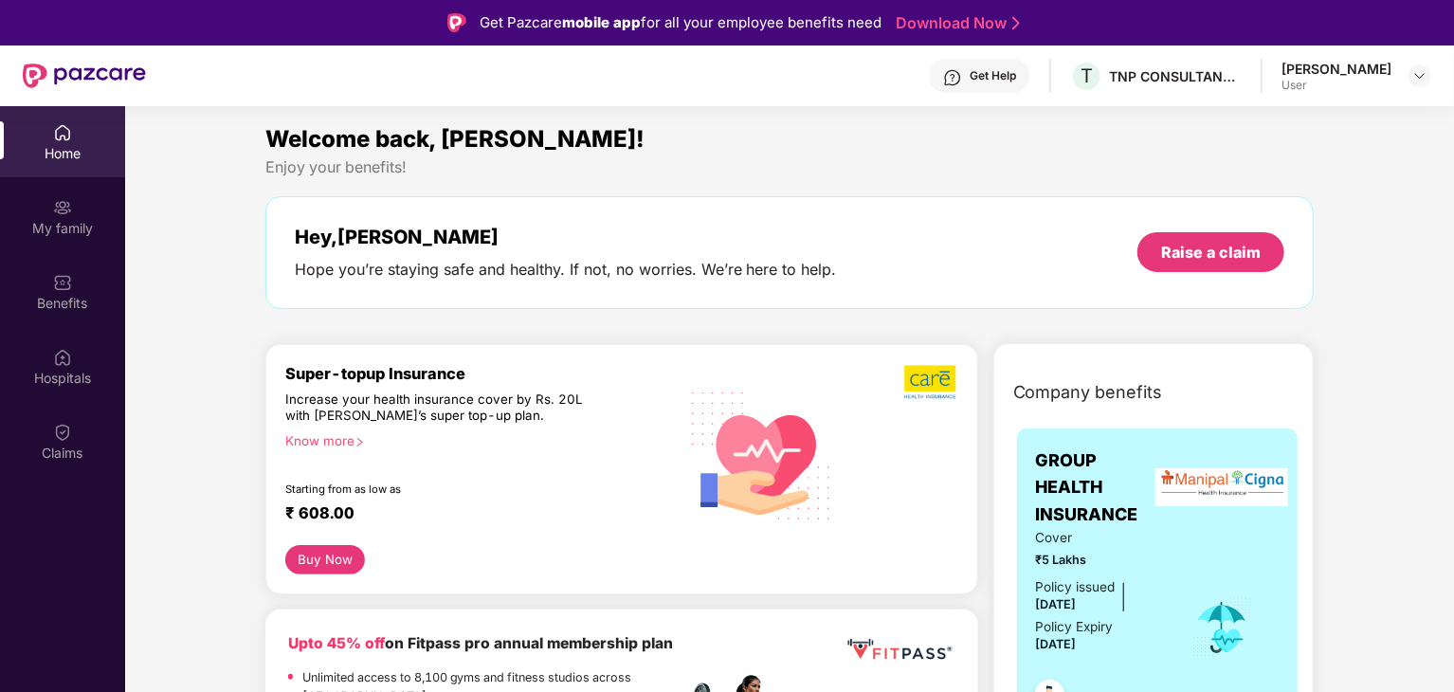
click at [65, 184] on div "My family" at bounding box center [62, 216] width 125 height 71
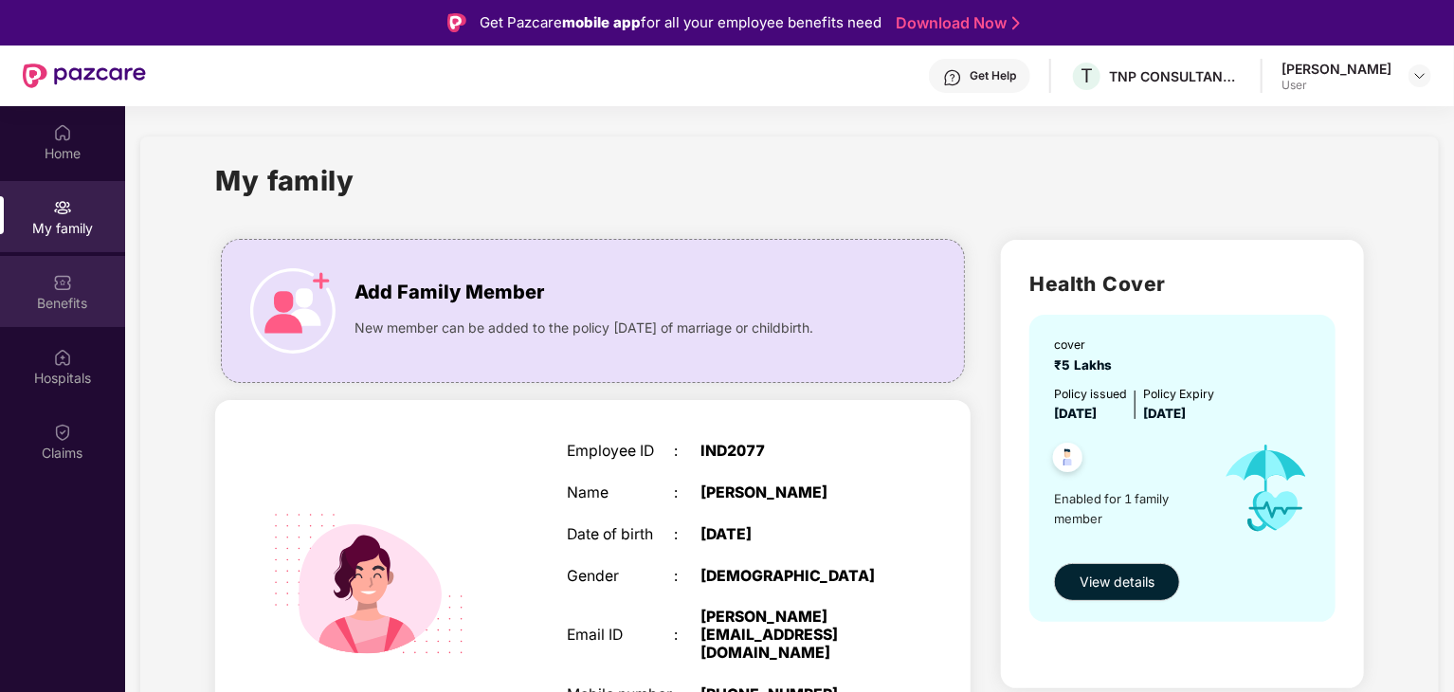
click at [47, 281] on div "Benefits" at bounding box center [62, 291] width 125 height 71
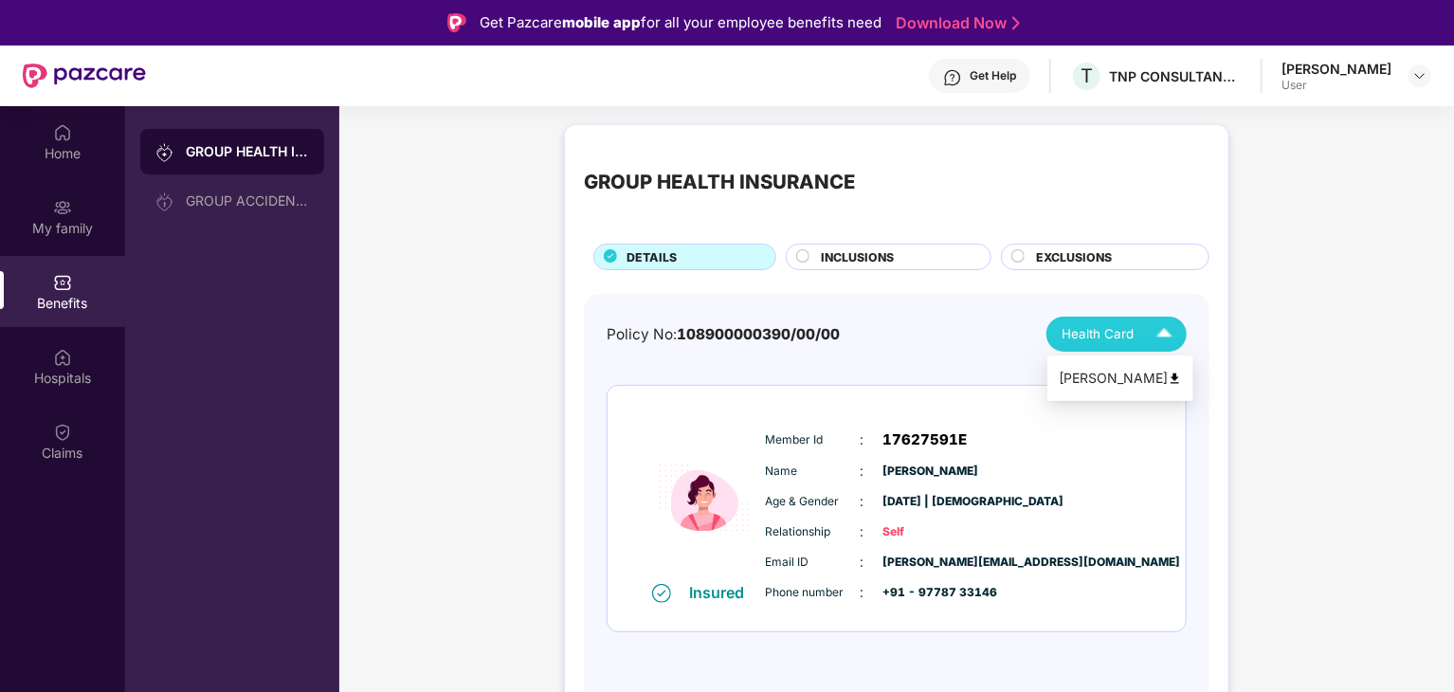
click at [1177, 330] on img at bounding box center [1164, 334] width 33 height 33
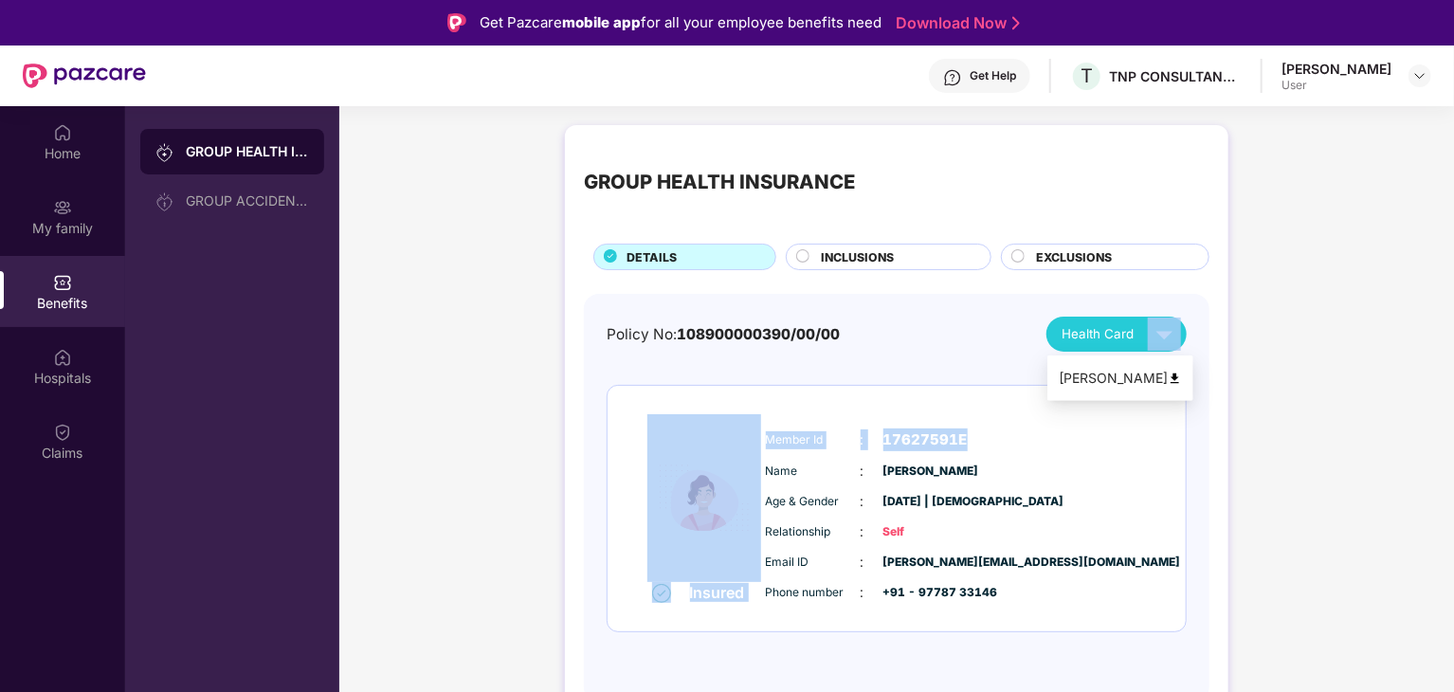
click at [1243, 352] on div "GROUP HEALTH INSURANCE DETAILS INCLUSIONS EXCLUSIONS Policy No: 108900000390/00…" at bounding box center [896, 433] width 1115 height 634
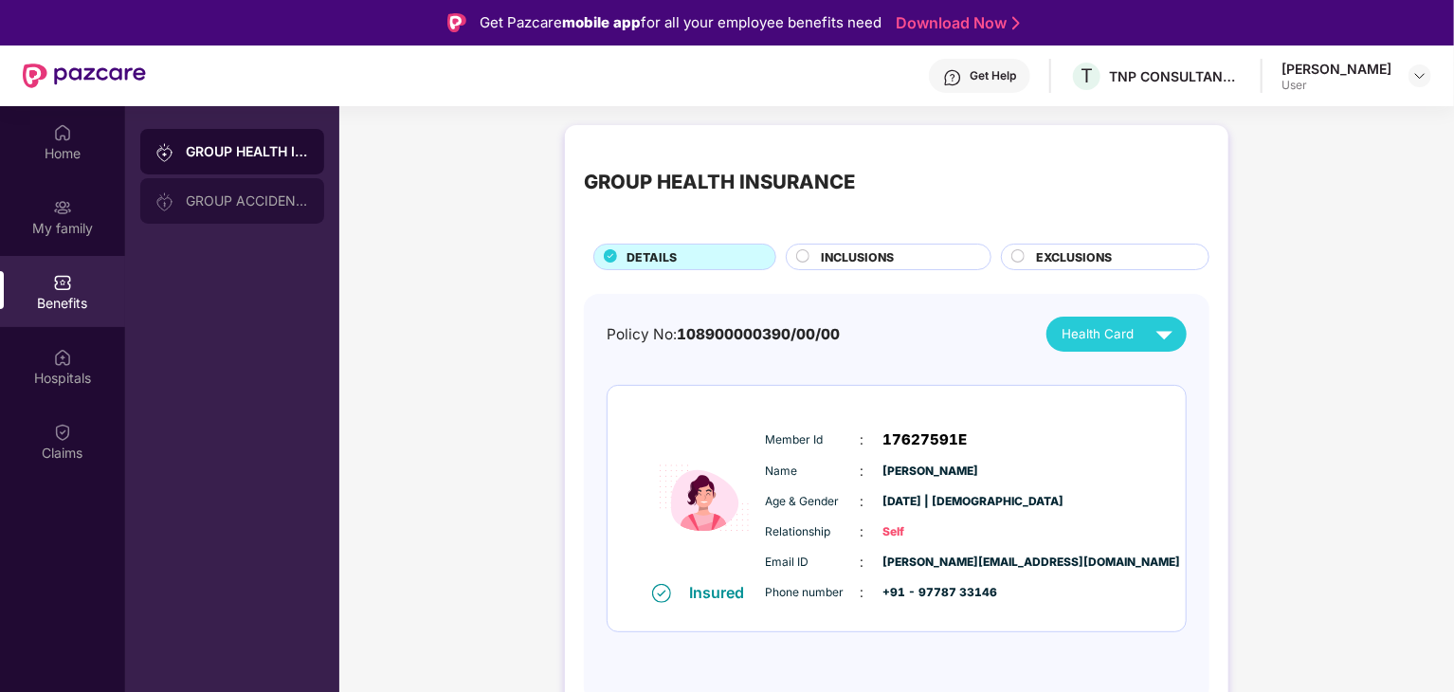
click at [228, 202] on div "GROUP ACCIDENTAL INSURANCE" at bounding box center [247, 200] width 123 height 15
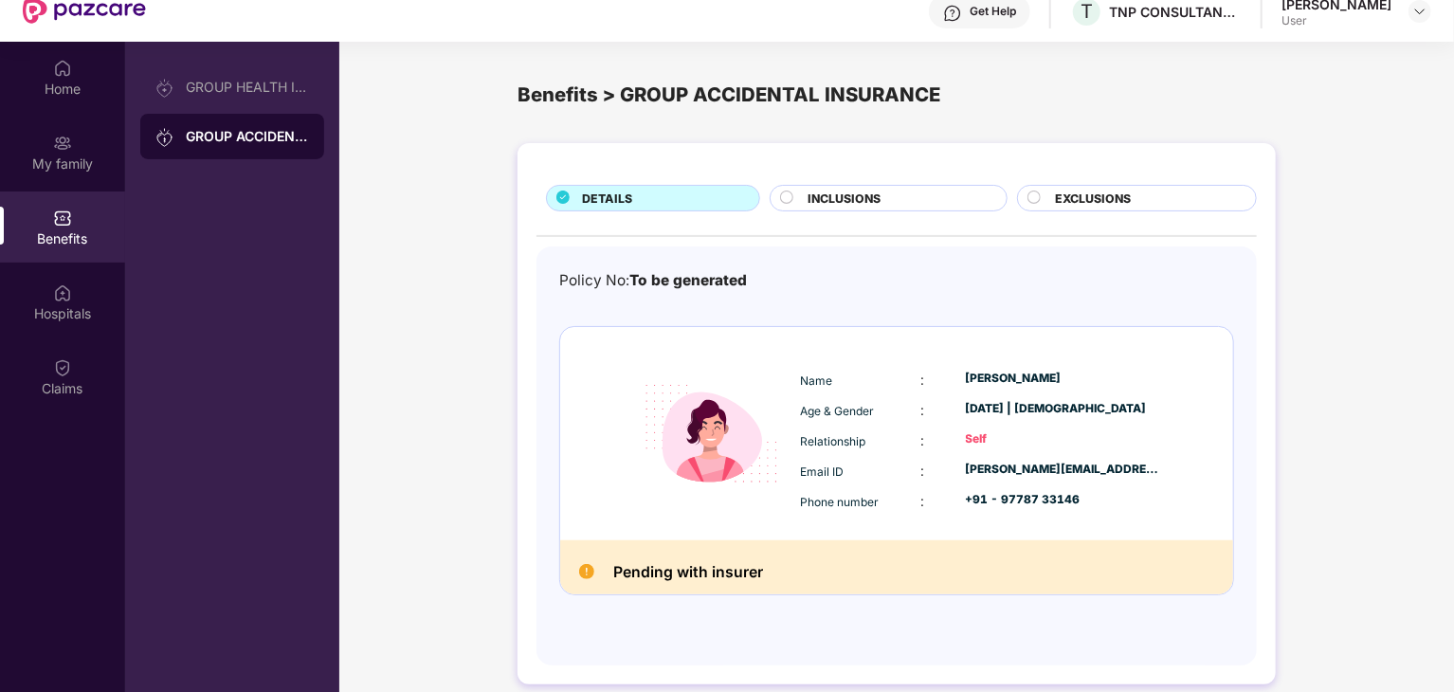
scroll to position [106, 0]
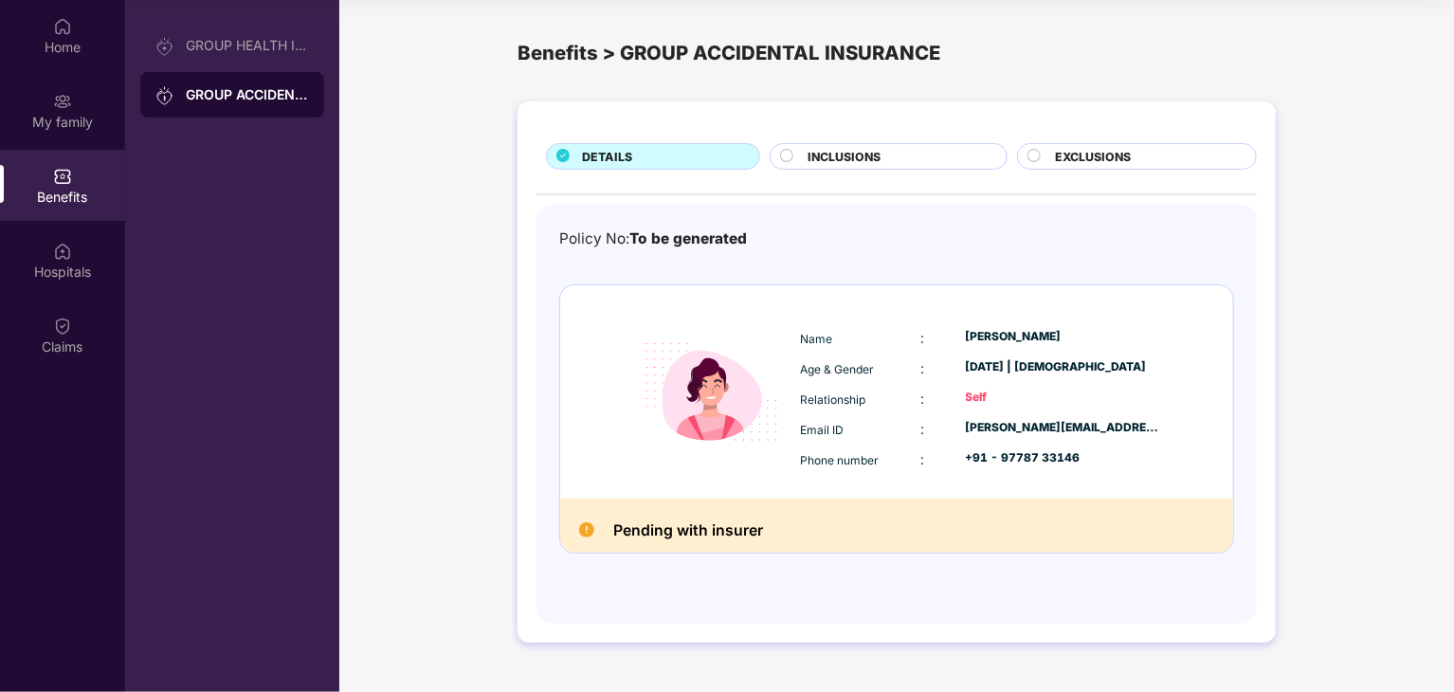
click at [845, 153] on span "INCLUSIONS" at bounding box center [844, 157] width 73 height 18
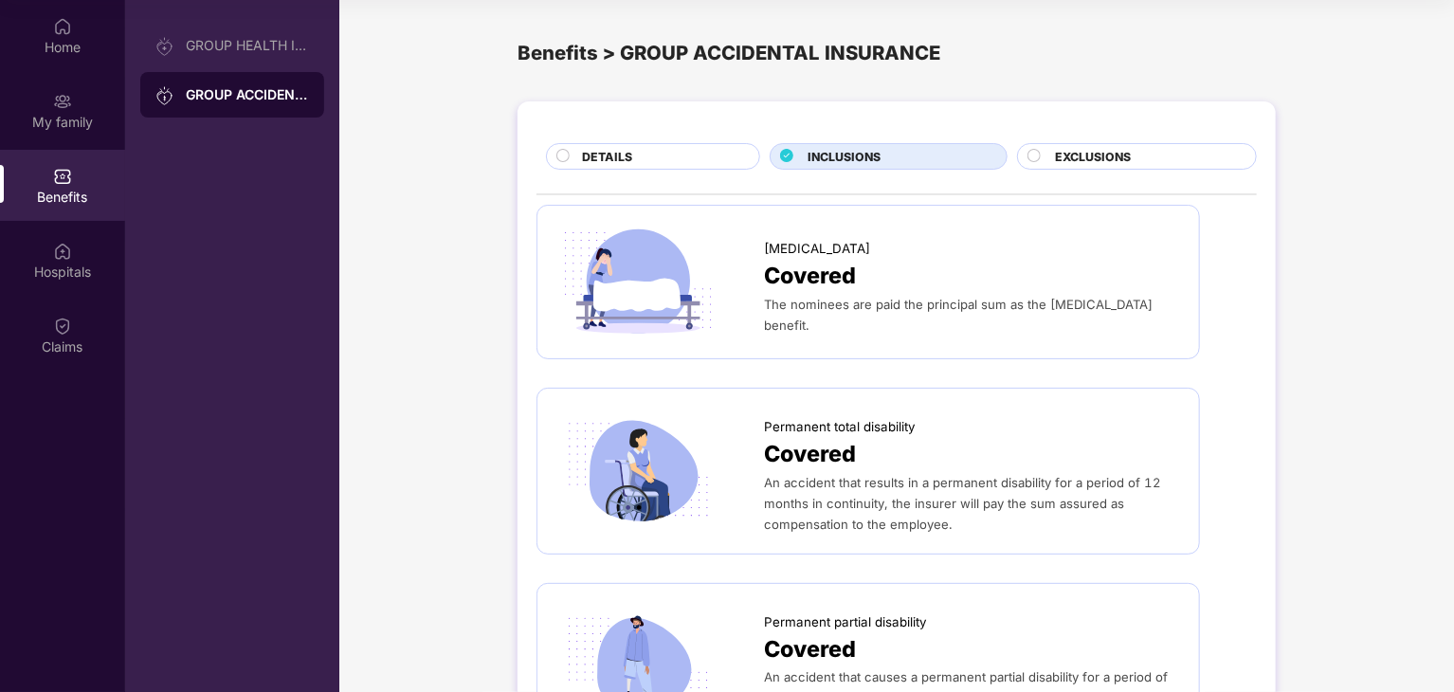
click at [1106, 165] on span "EXCLUSIONS" at bounding box center [1093, 157] width 76 height 18
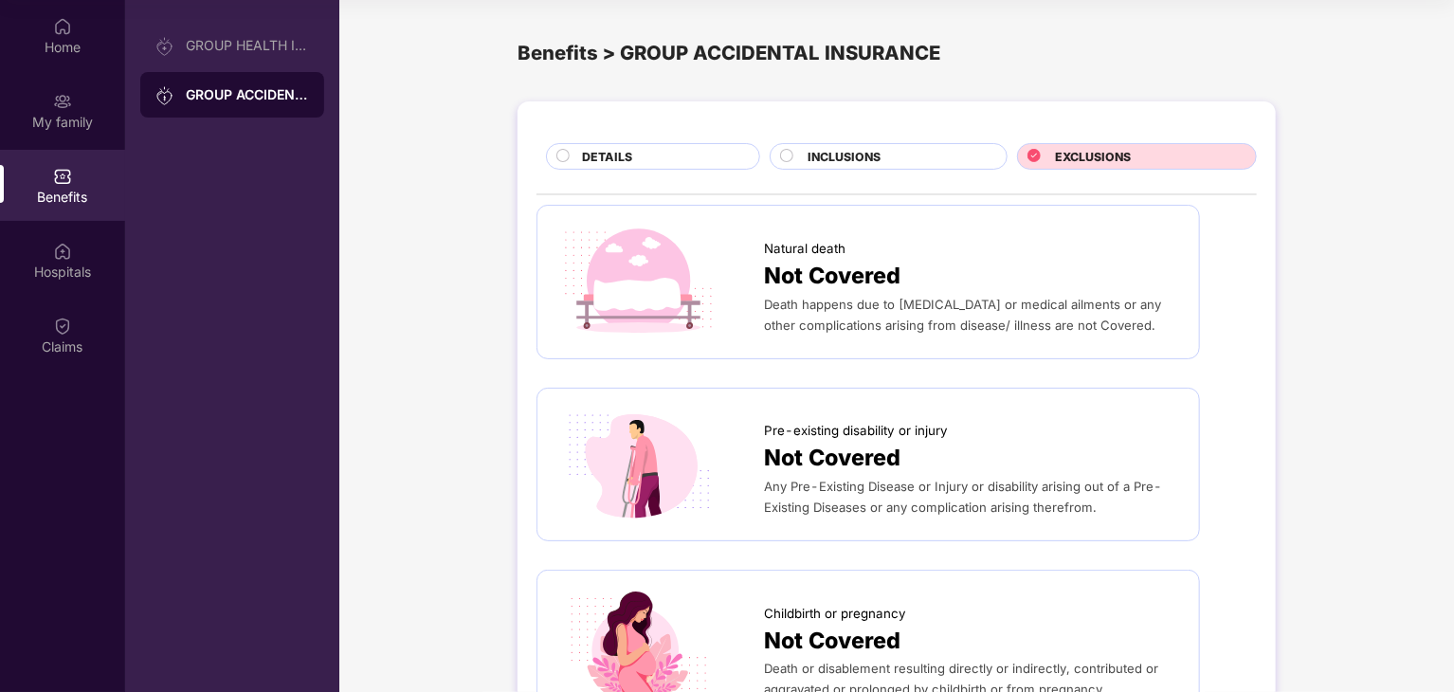
click at [655, 158] on div "DETAILS" at bounding box center [661, 158] width 177 height 21
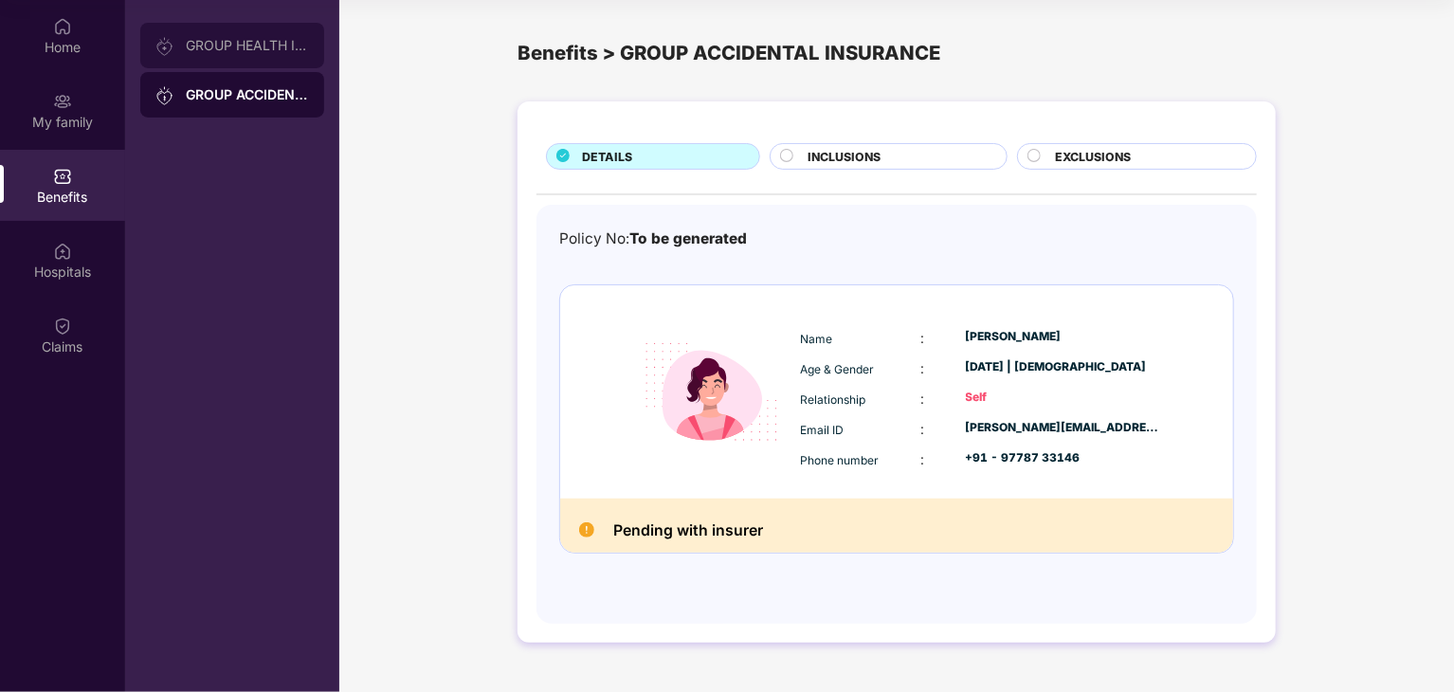
click at [274, 40] on div "GROUP HEALTH INSURANCE" at bounding box center [247, 45] width 123 height 15
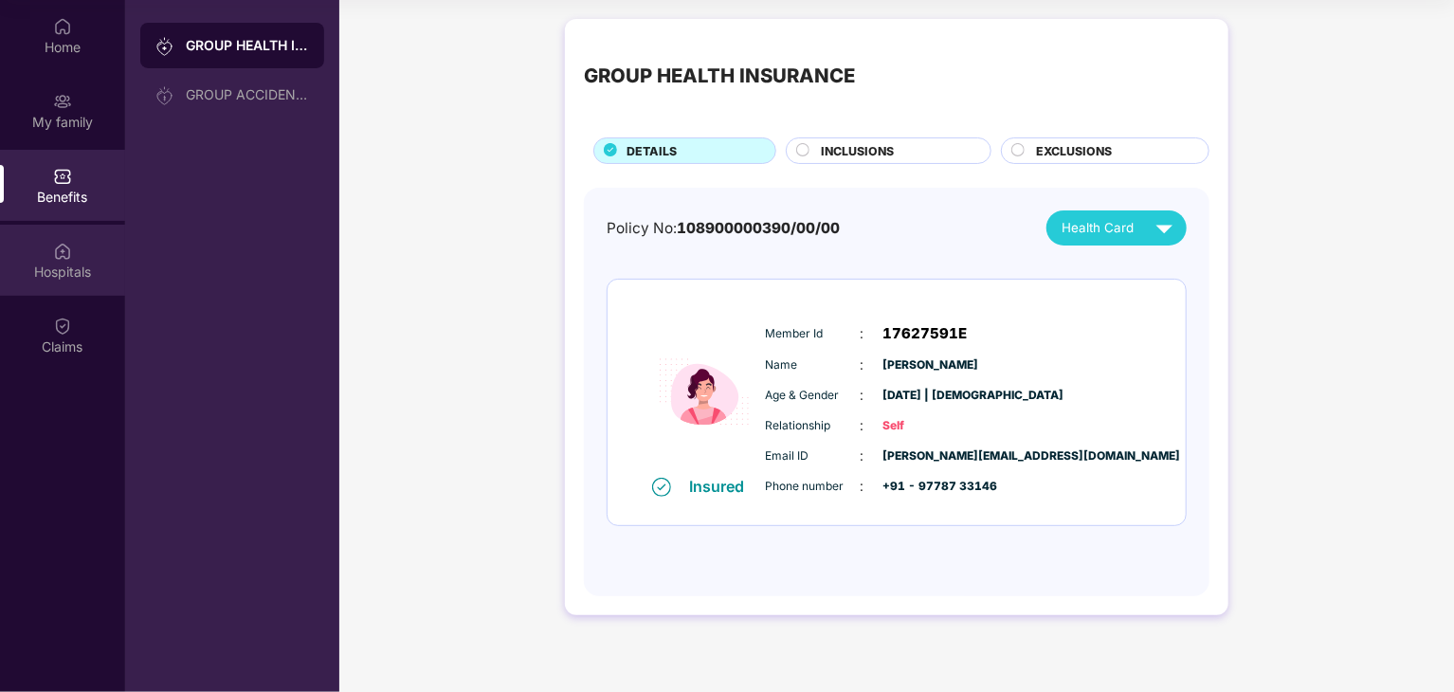
click at [93, 266] on div "Hospitals" at bounding box center [62, 272] width 125 height 19
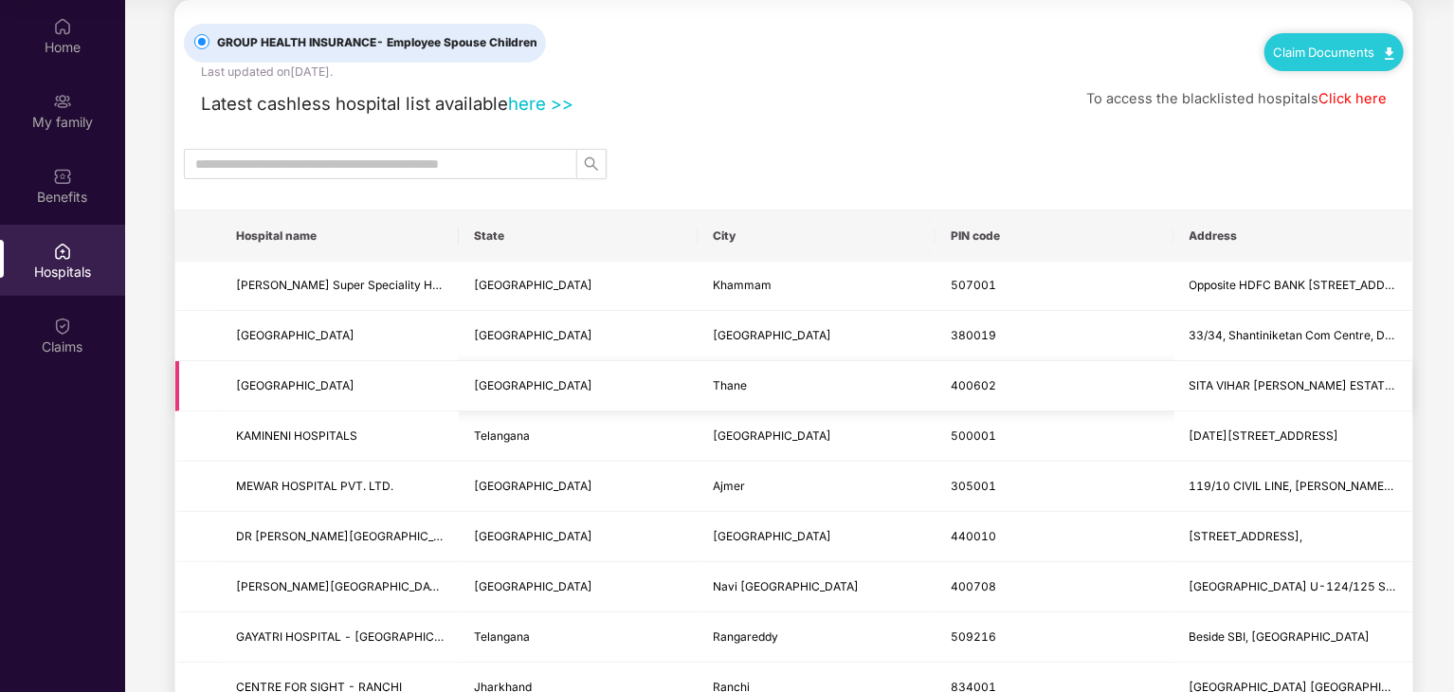
scroll to position [0, 0]
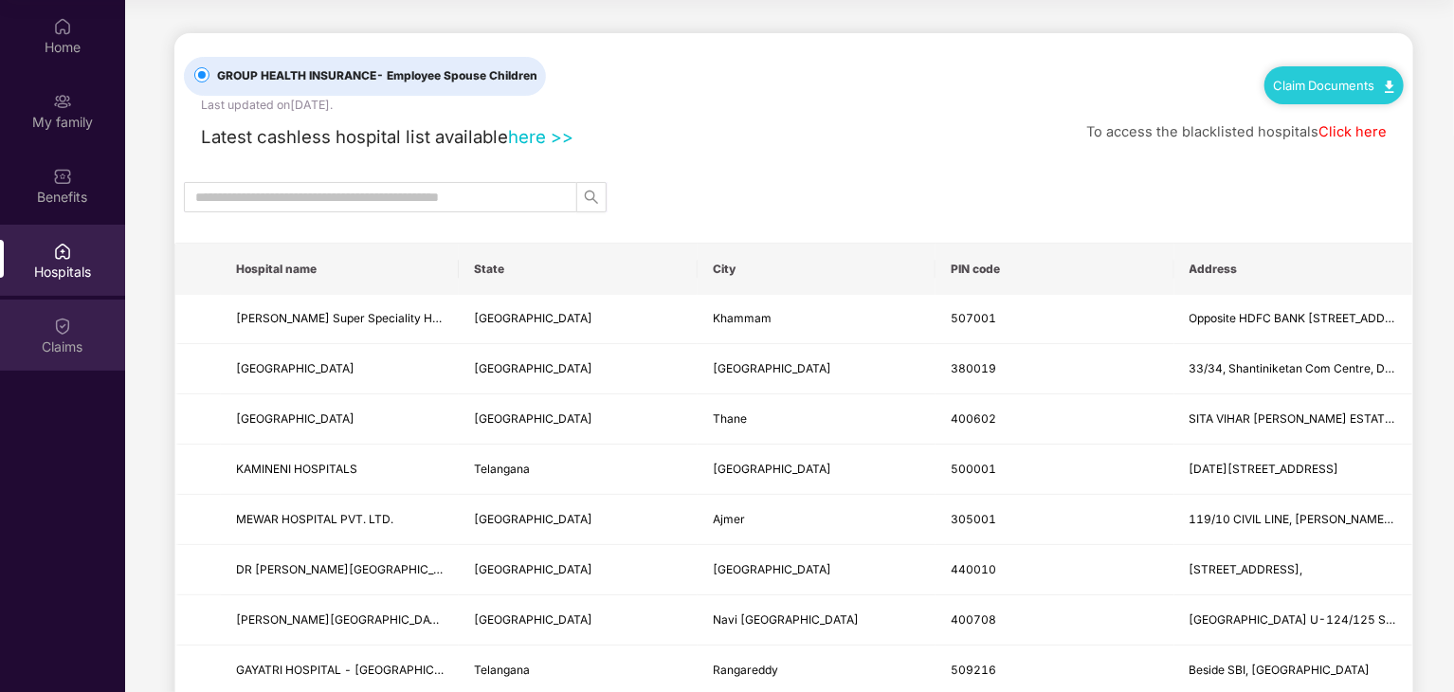
click at [28, 336] on div "Claims" at bounding box center [62, 335] width 125 height 71
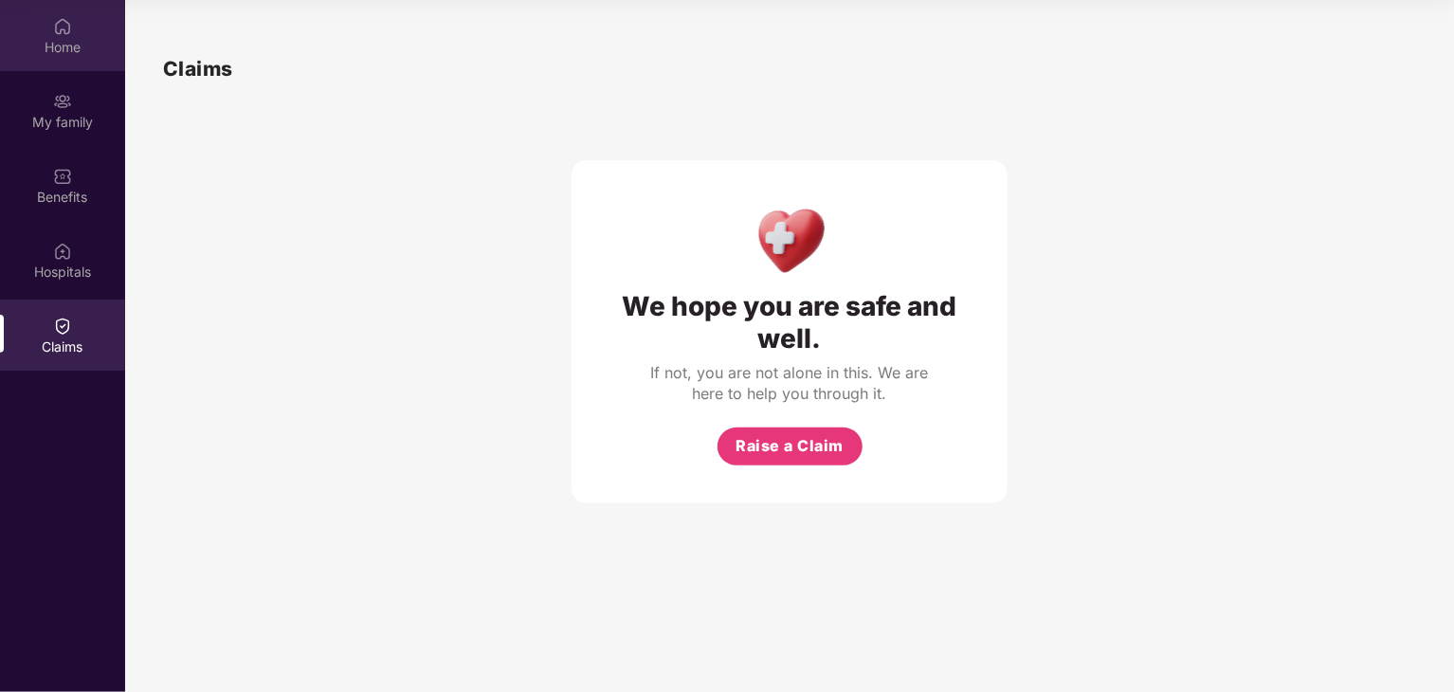
click at [30, 45] on div "Home" at bounding box center [62, 47] width 125 height 19
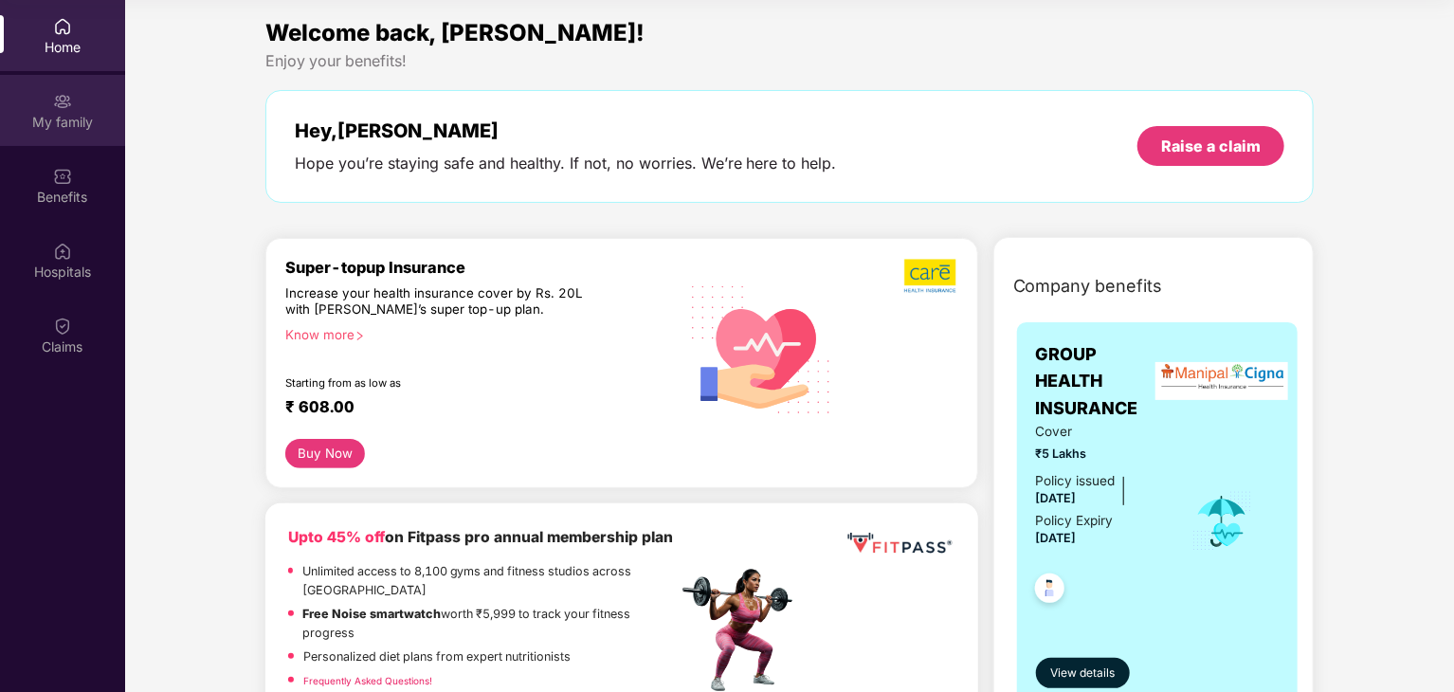
click at [70, 119] on div "My family" at bounding box center [62, 122] width 125 height 19
